Goal: Communication & Community: Answer question/provide support

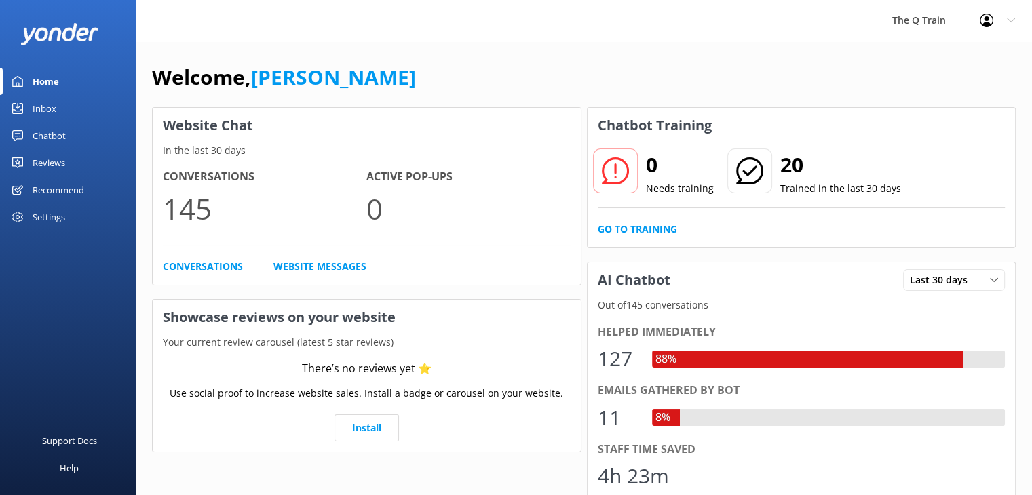
click at [47, 105] on div "Inbox" at bounding box center [45, 108] width 24 height 27
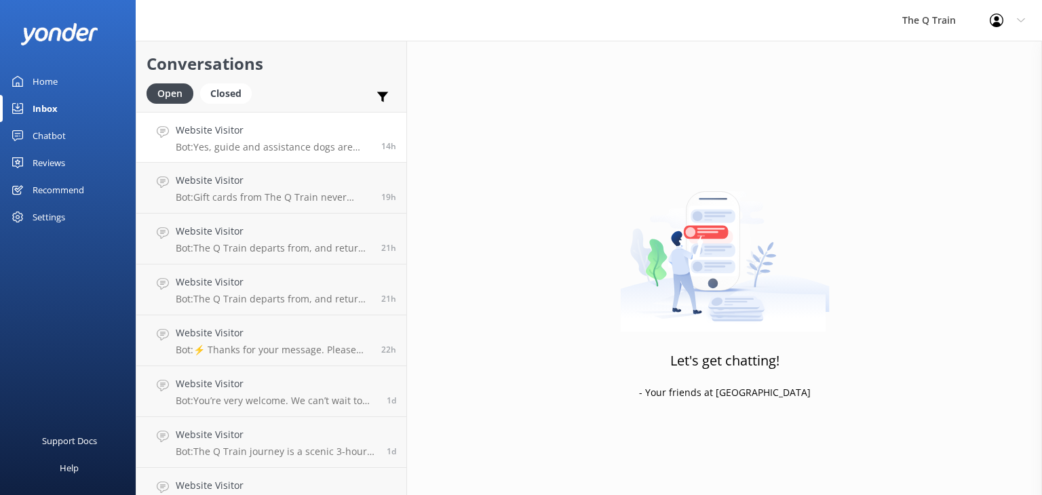
click at [274, 136] on h4 "Website Visitor" at bounding box center [273, 130] width 195 height 15
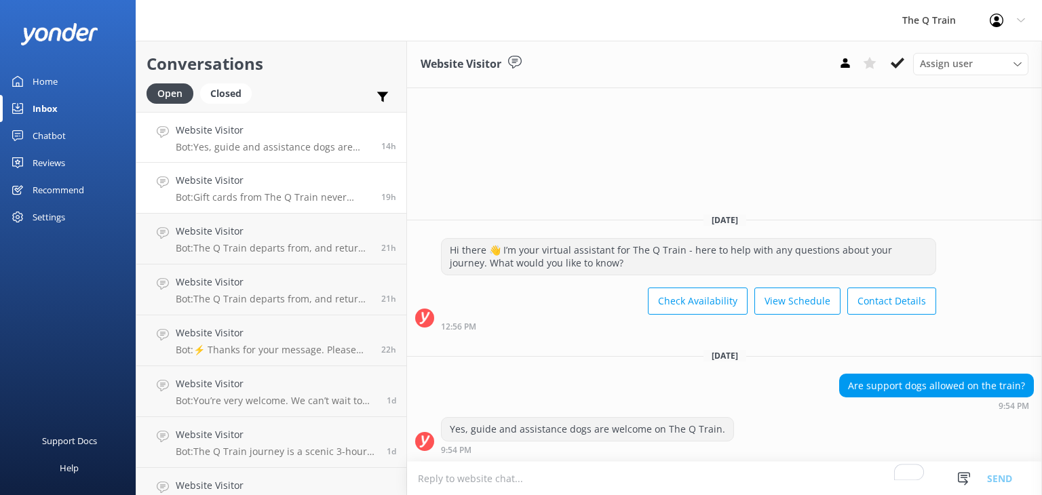
click at [233, 192] on p "Bot: Gift cards from The Q Train never expire." at bounding box center [273, 197] width 195 height 12
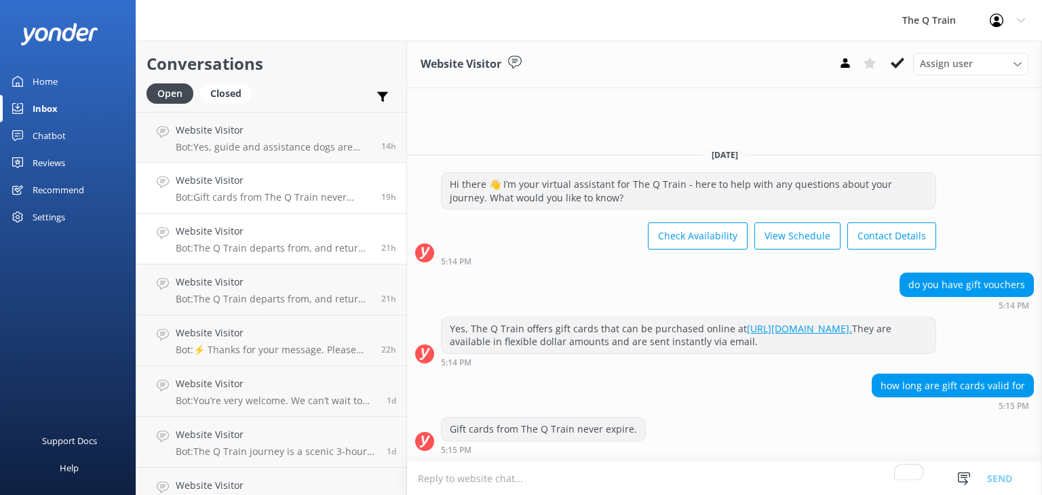
click at [269, 230] on h4 "Website Visitor" at bounding box center [273, 231] width 195 height 15
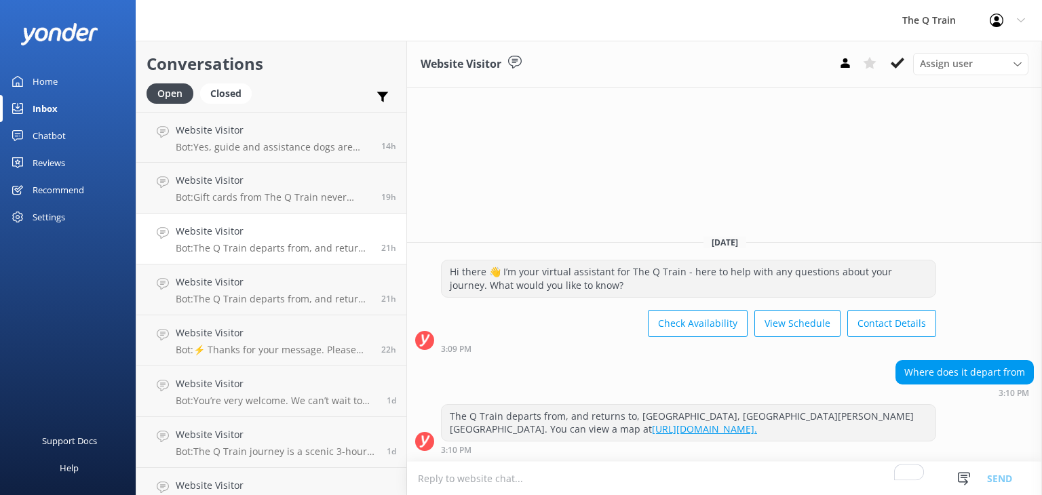
click at [231, 239] on div "Website Visitor Bot: The Q Train departs from, and returns to, [GEOGRAPHIC_DATA…" at bounding box center [273, 239] width 195 height 30
click at [220, 294] on p "Bot: The Q Train departs from, and returns to, [GEOGRAPHIC_DATA], [GEOGRAPHIC_D…" at bounding box center [273, 299] width 195 height 12
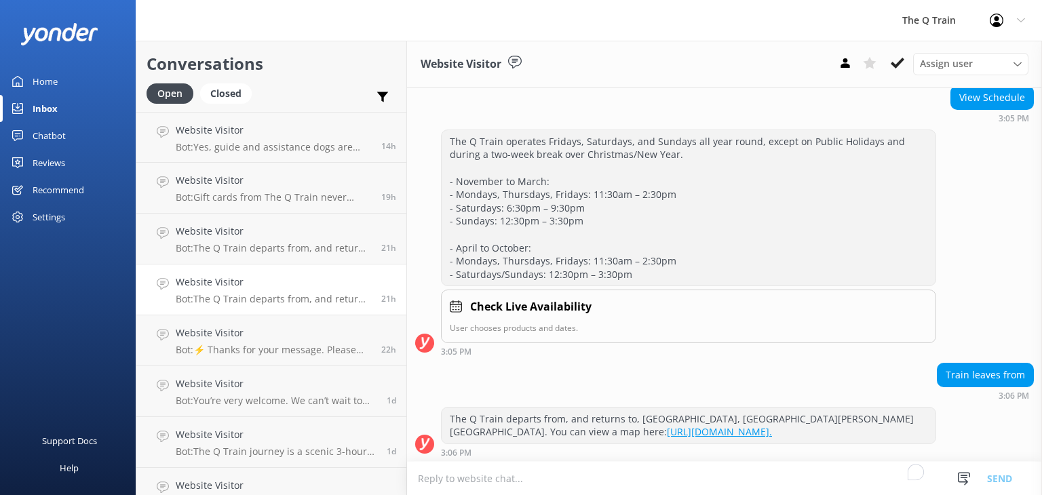
scroll to position [139, 0]
click at [213, 283] on h4 "Website Visitor" at bounding box center [273, 282] width 195 height 15
click at [206, 340] on h4 "Website Visitor" at bounding box center [273, 333] width 195 height 15
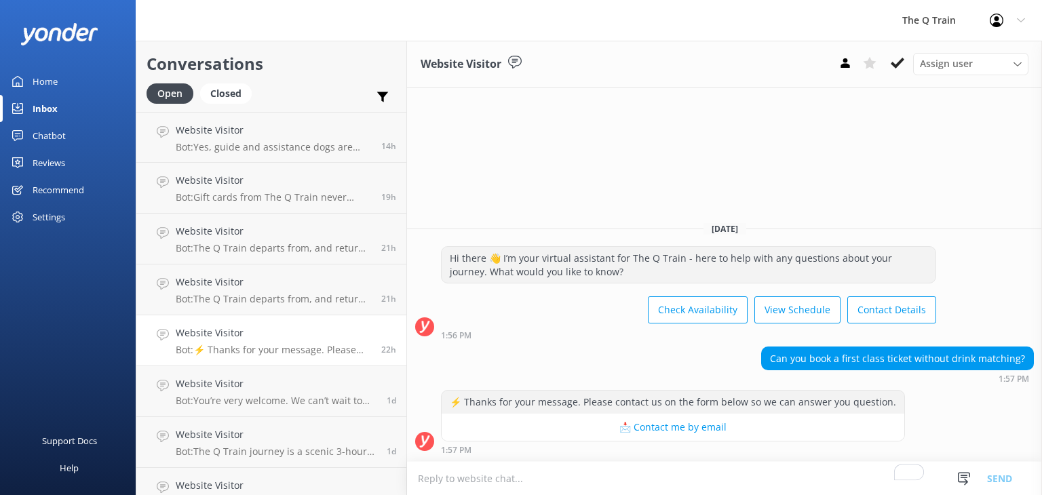
click at [236, 340] on h4 "Website Visitor" at bounding box center [273, 333] width 195 height 15
click at [231, 391] on div "Website Visitor Bot: You’re very welcome. We can’t wait to have you onboard The…" at bounding box center [276, 392] width 201 height 30
